Goal: Communication & Community: Answer question/provide support

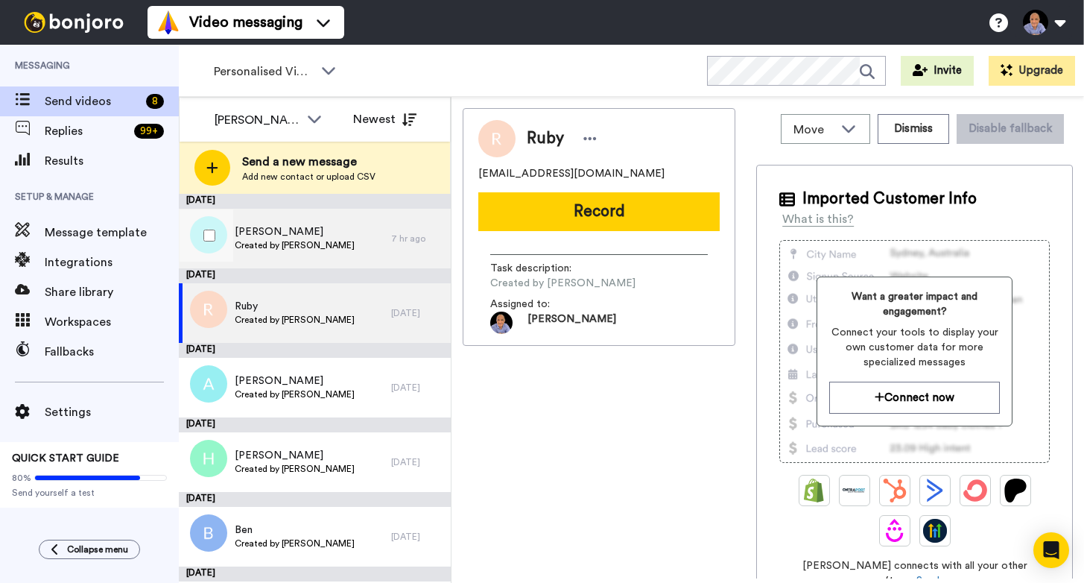
click at [252, 236] on span "[PERSON_NAME]" at bounding box center [295, 231] width 120 height 15
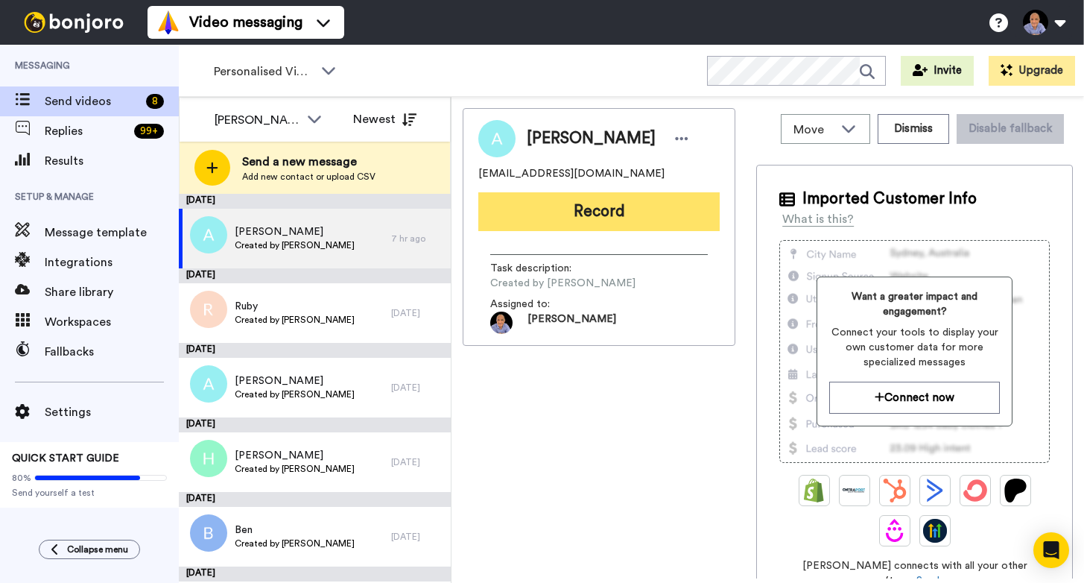
click at [596, 217] on button "Record" at bounding box center [598, 211] width 241 height 39
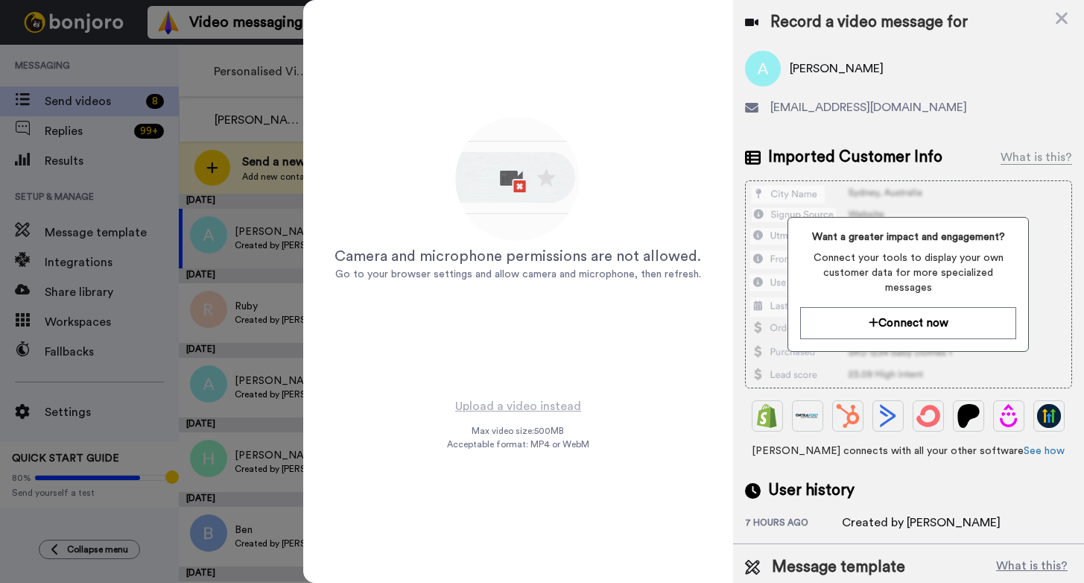
click at [516, 180] on img at bounding box center [517, 180] width 131 height 131
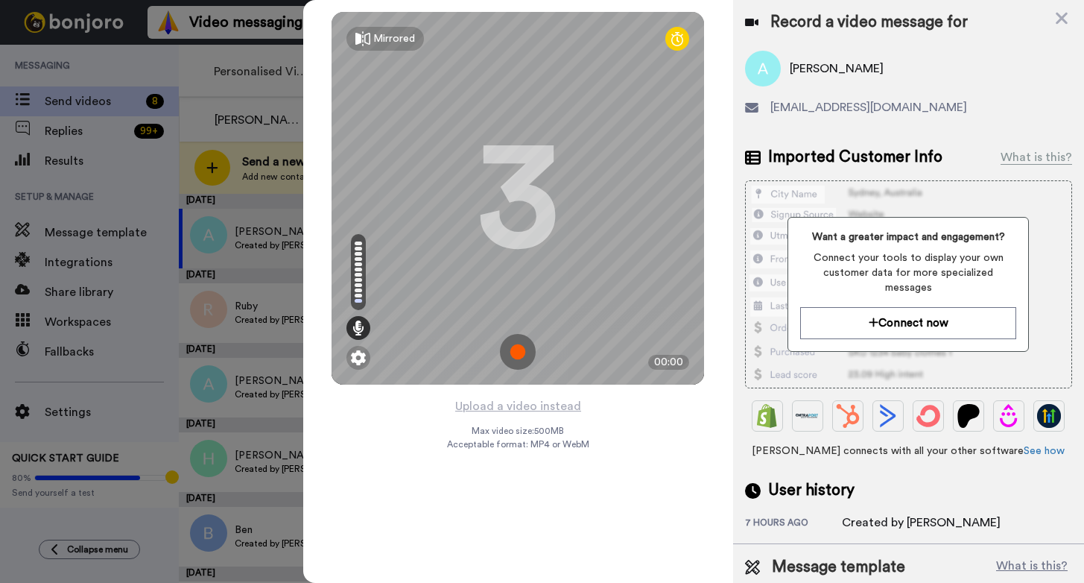
click at [514, 352] on img at bounding box center [518, 352] width 36 height 36
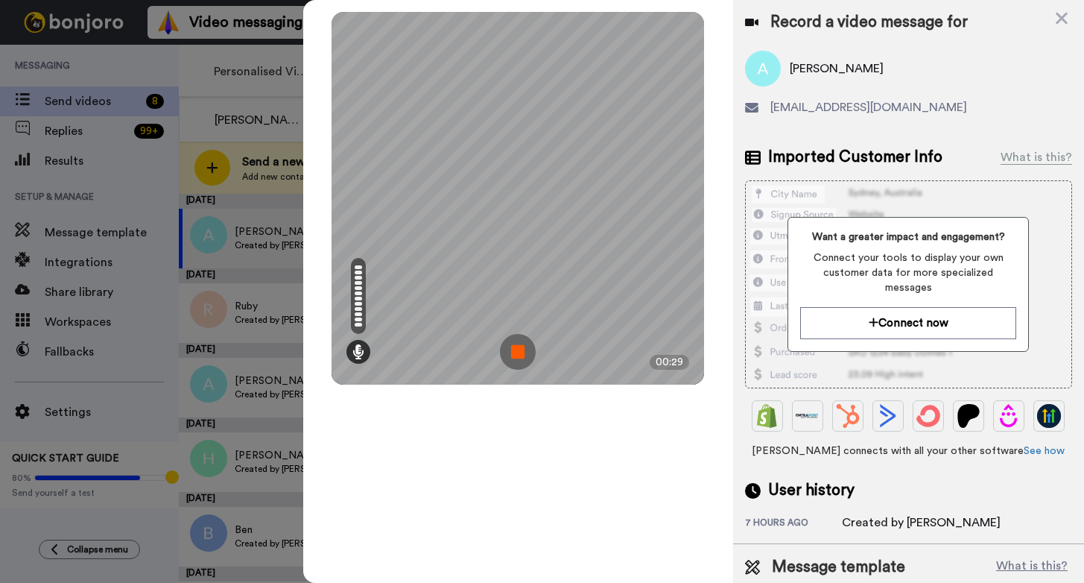
click at [514, 352] on img at bounding box center [518, 352] width 36 height 36
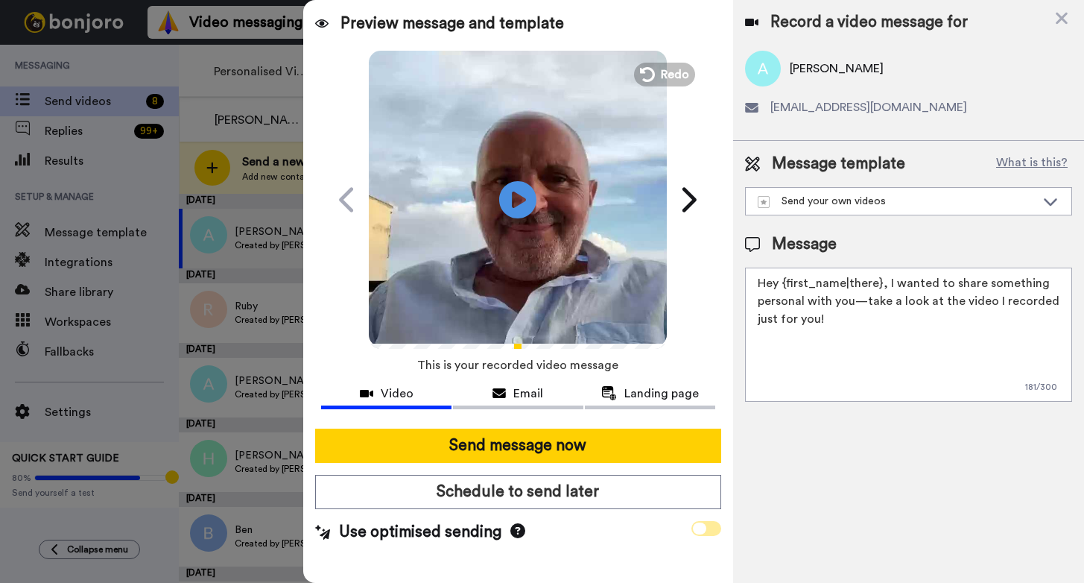
click at [719, 530] on span at bounding box center [707, 528] width 30 height 15
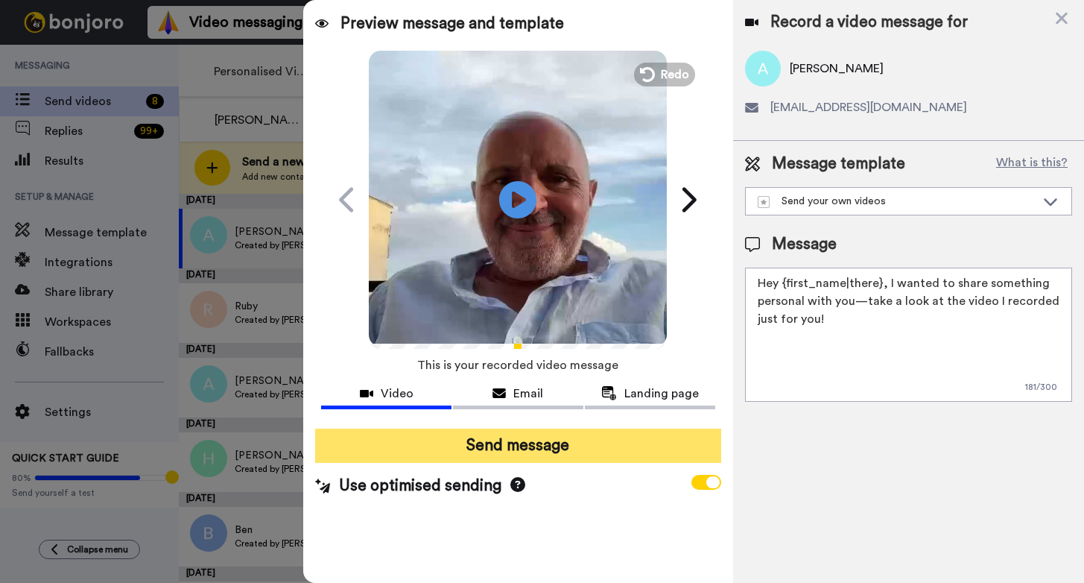
click at [529, 446] on button "Send message" at bounding box center [517, 446] width 405 height 34
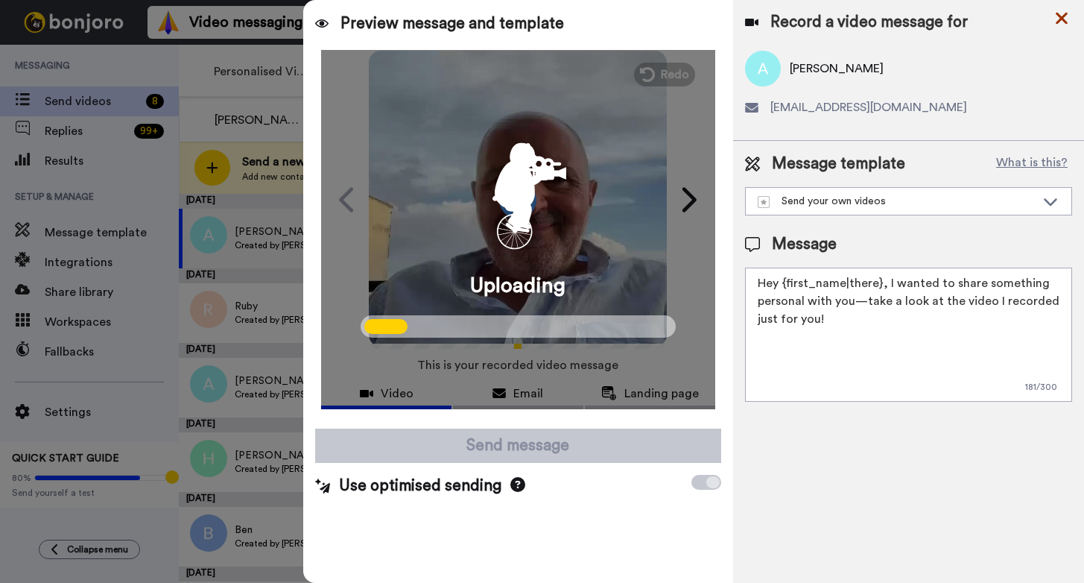
click at [1062, 18] on icon at bounding box center [1062, 19] width 12 height 12
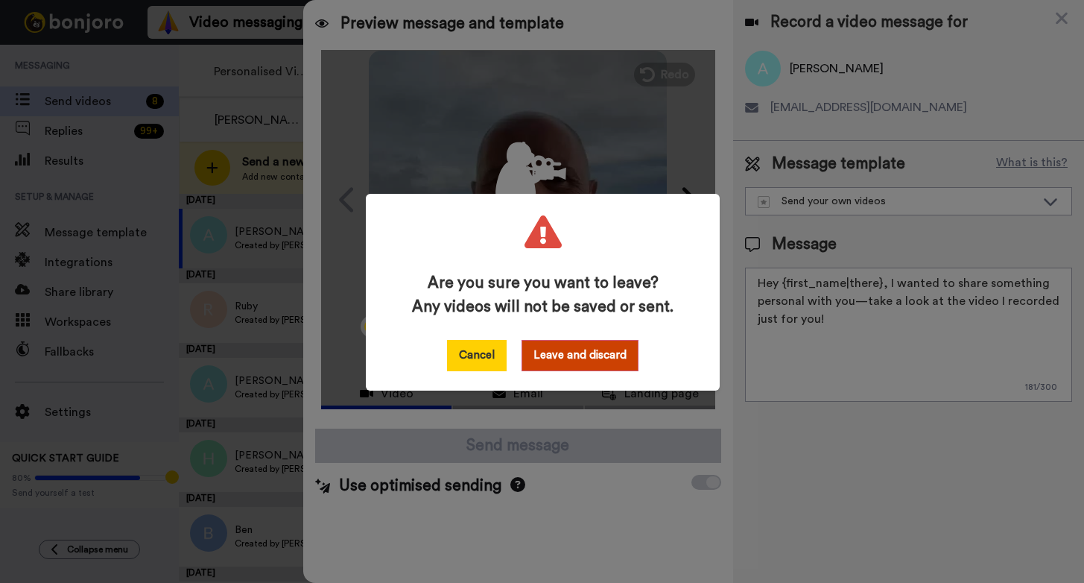
click at [483, 353] on button "Cancel" at bounding box center [477, 355] width 60 height 31
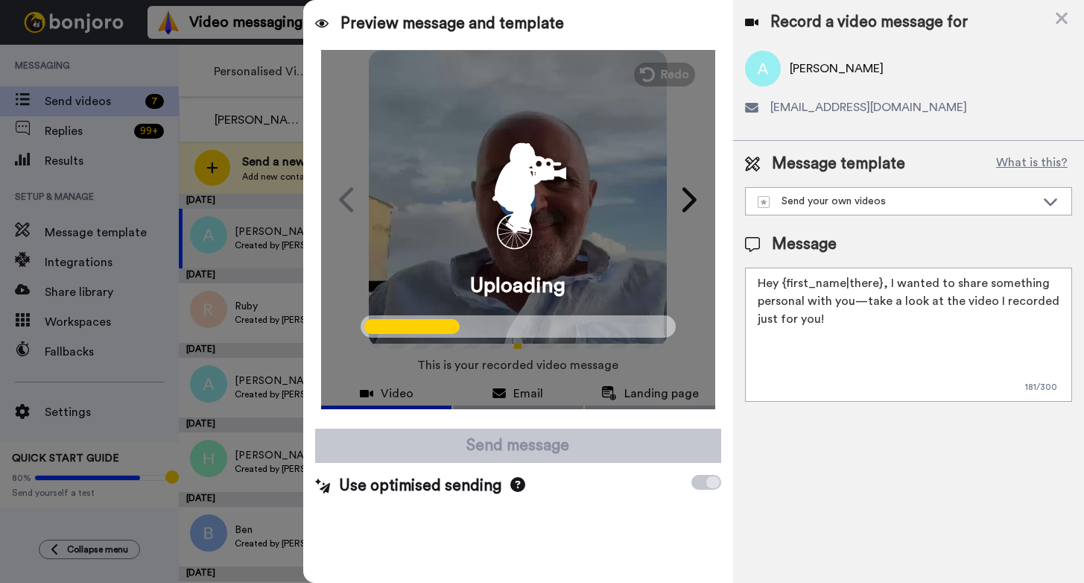
click at [150, 170] on div at bounding box center [542, 291] width 1084 height 583
click at [1062, 22] on icon at bounding box center [1062, 18] width 15 height 19
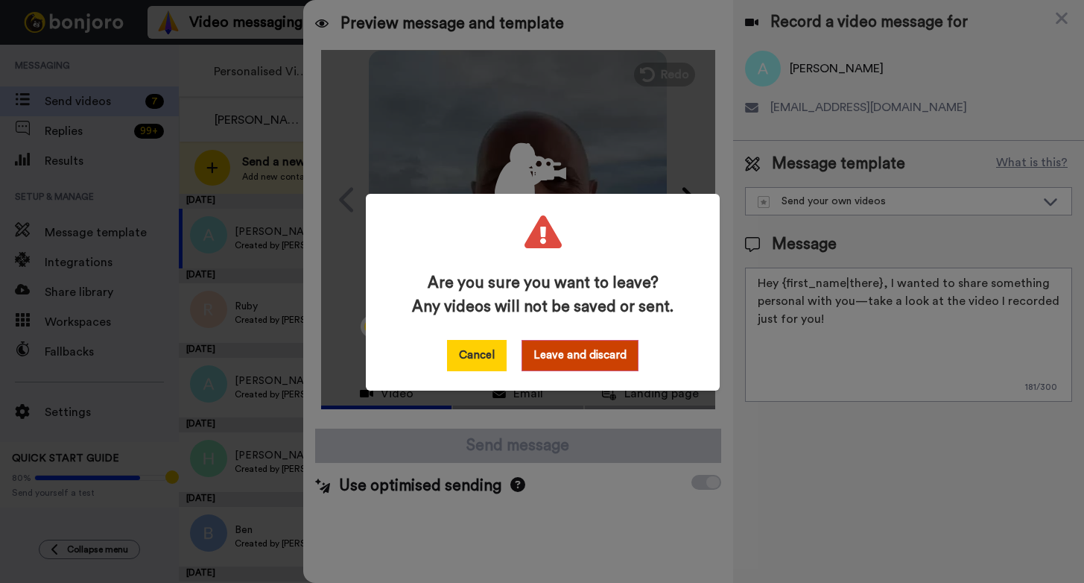
click at [480, 355] on button "Cancel" at bounding box center [477, 355] width 60 height 31
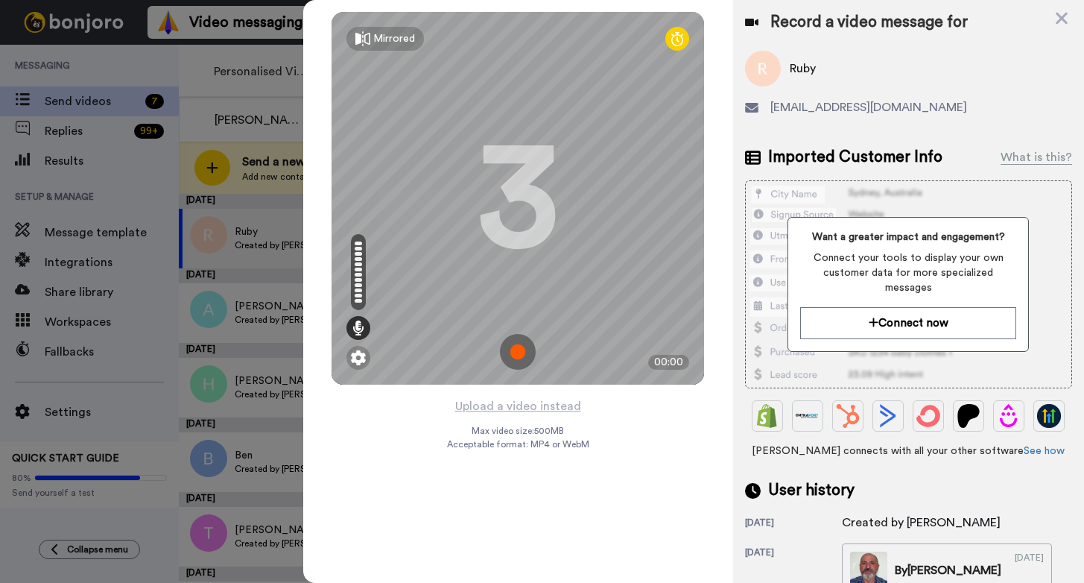
click at [517, 354] on img at bounding box center [518, 352] width 36 height 36
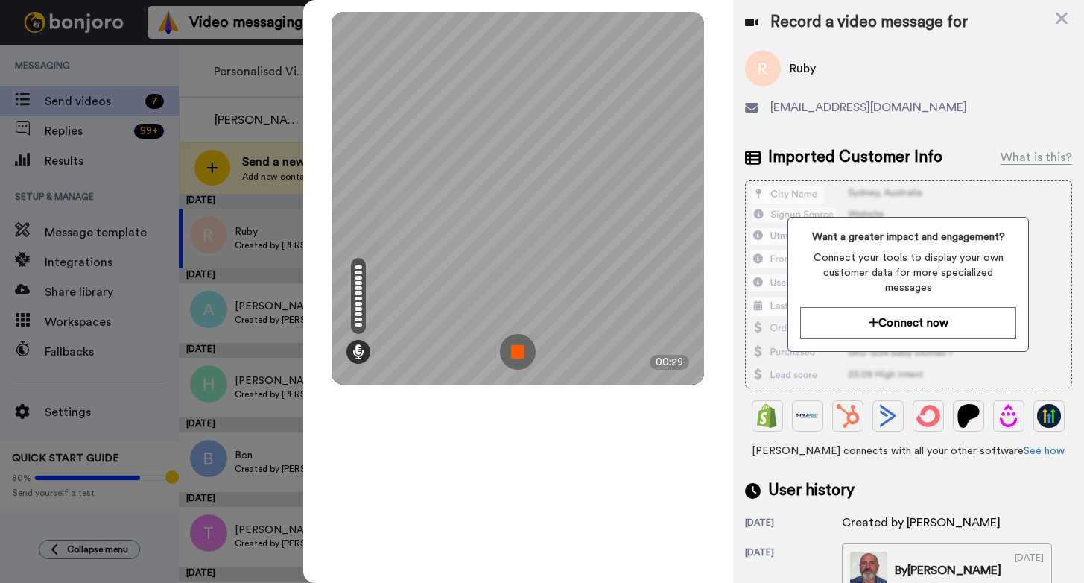
click at [517, 354] on img at bounding box center [518, 352] width 36 height 36
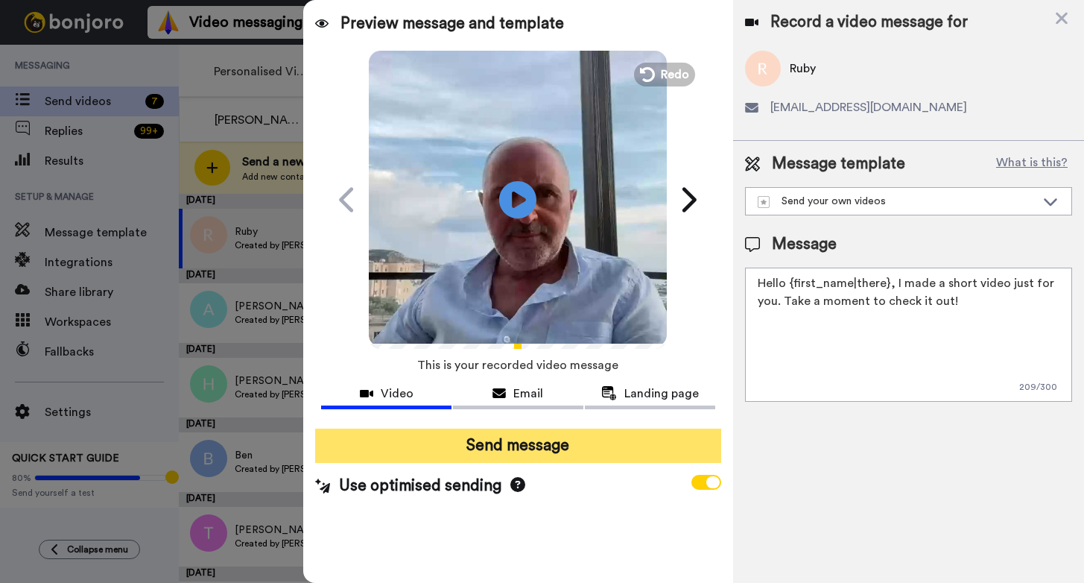
click at [512, 447] on button "Send message" at bounding box center [517, 446] width 405 height 34
